Goal: Find specific page/section

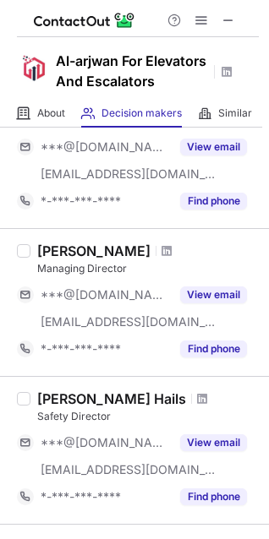
scroll to position [816, 0]
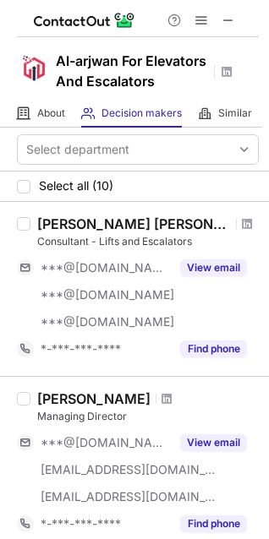
click at [72, 407] on div "[PERSON_NAME]" at bounding box center [93, 398] width 113 height 17
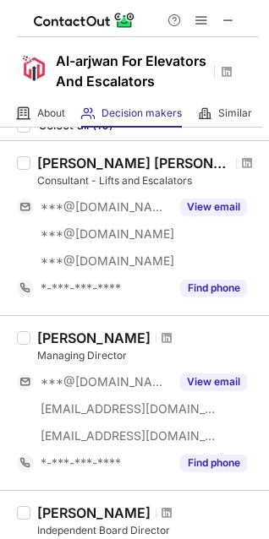
scroll to position [71, 0]
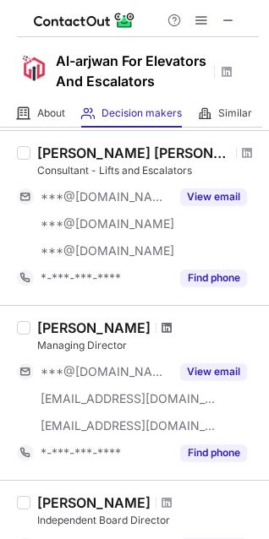
click at [161, 334] on span at bounding box center [166, 328] width 10 height 14
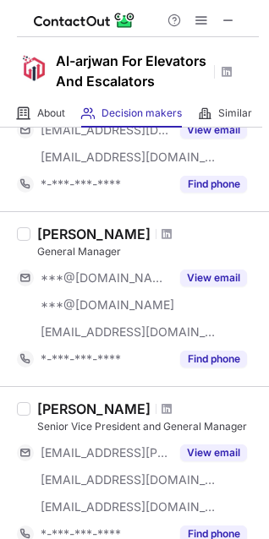
scroll to position [1304, 0]
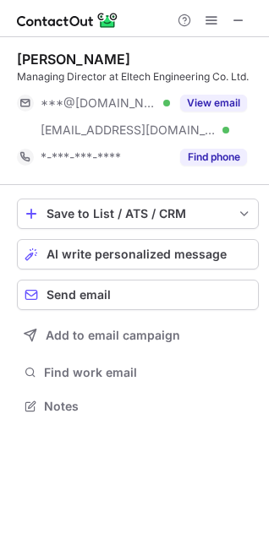
scroll to position [394, 269]
